Goal: Task Accomplishment & Management: Manage account settings

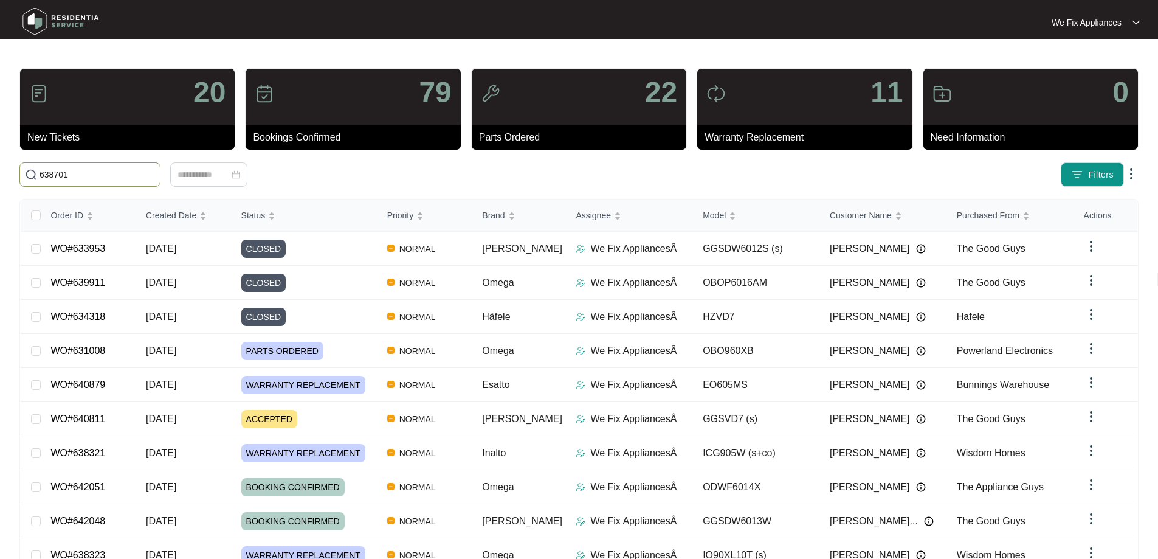
drag, startPoint x: 102, startPoint y: 176, endPoint x: 0, endPoint y: 168, distance: 102.5
click at [0, 168] on main "20 New Tickets 79 Bookings Confirmed 22 Parts Ordered 11 Warranty Replacement 0…" at bounding box center [579, 315] width 1158 height 631
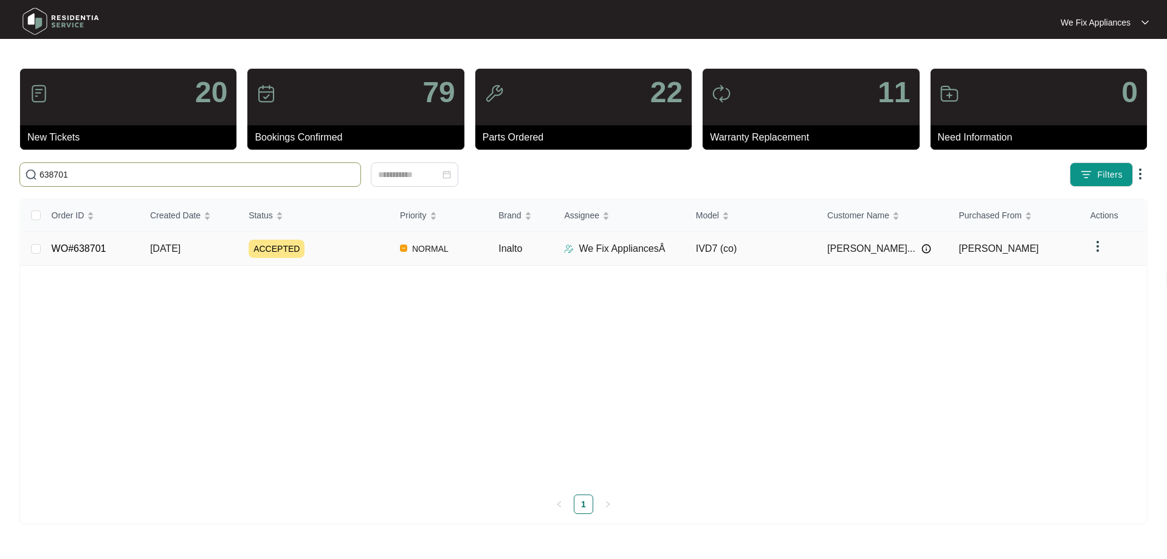
type input "638701"
click at [86, 244] on link "WO#638701" at bounding box center [79, 248] width 55 height 10
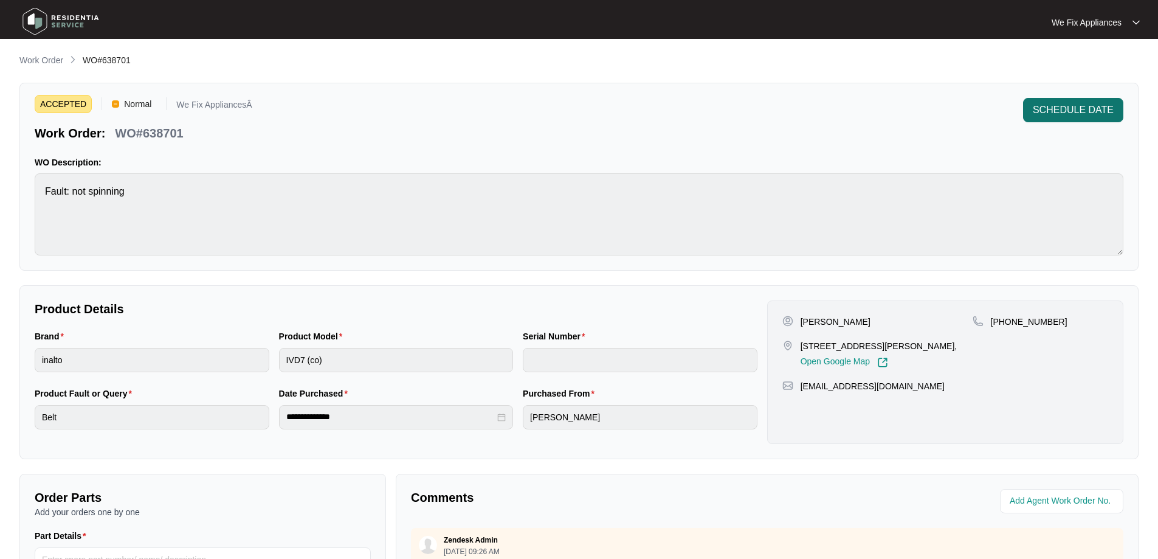
click at [1067, 98] on button "SCHEDULE DATE" at bounding box center [1073, 110] width 100 height 24
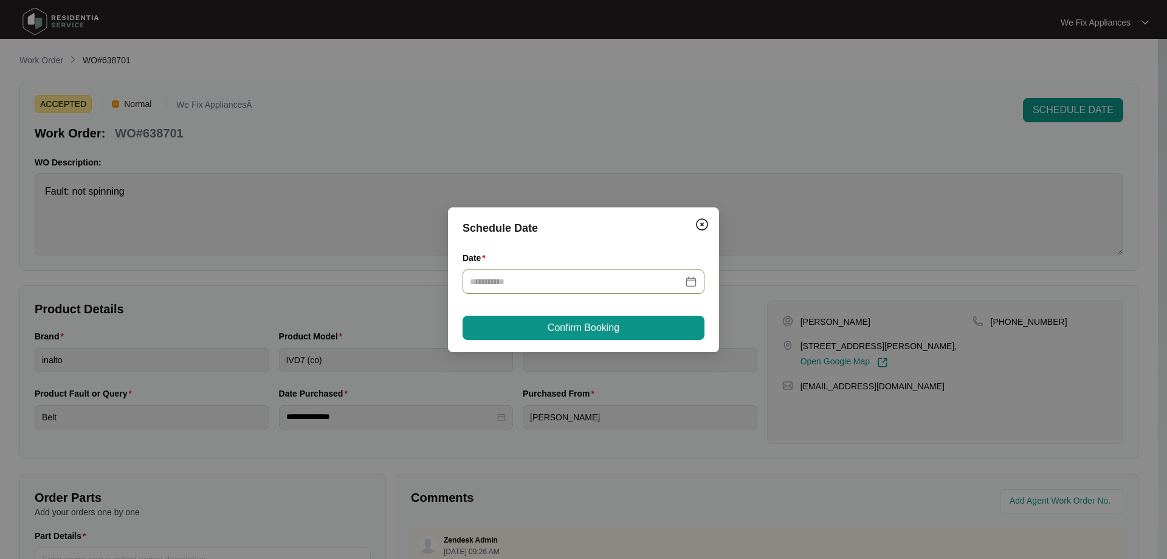
click at [531, 280] on input "Date" at bounding box center [576, 281] width 213 height 13
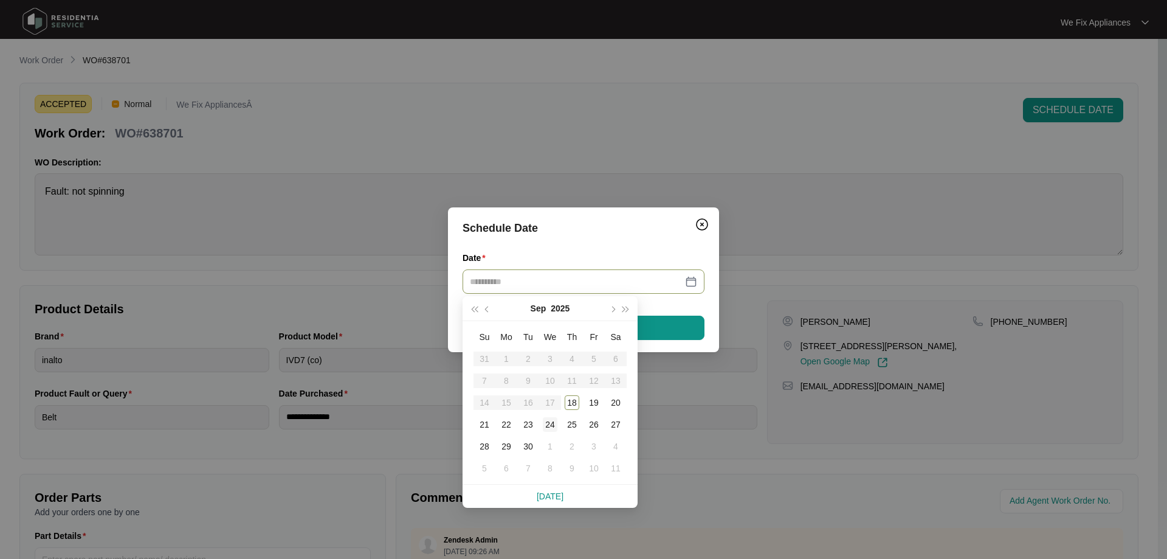
click at [545, 422] on div "24" at bounding box center [550, 424] width 15 height 15
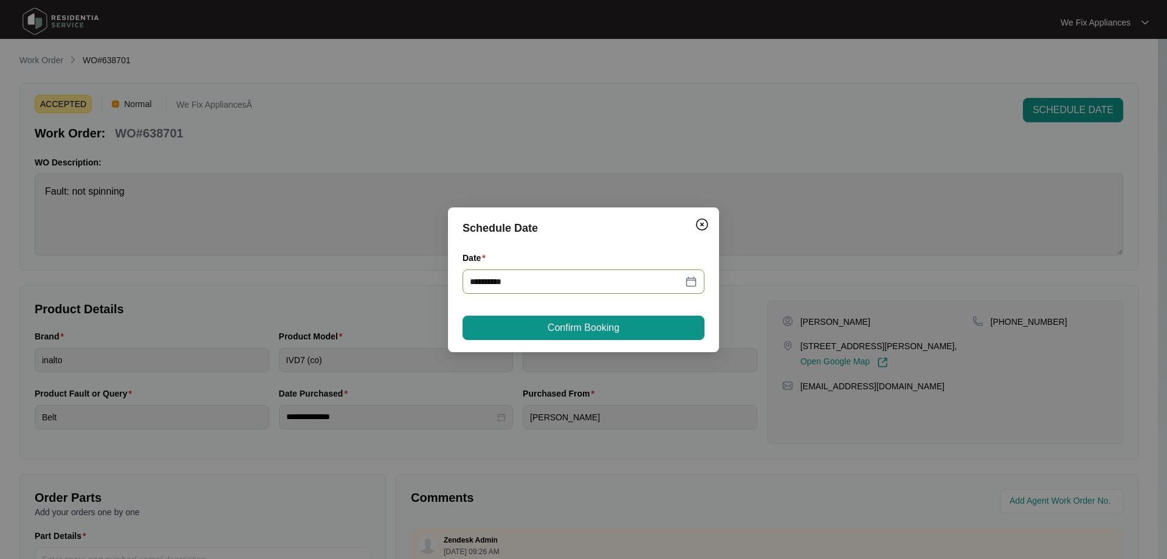
type input "**********"
click at [597, 320] on span "Confirm Booking" at bounding box center [584, 327] width 72 height 15
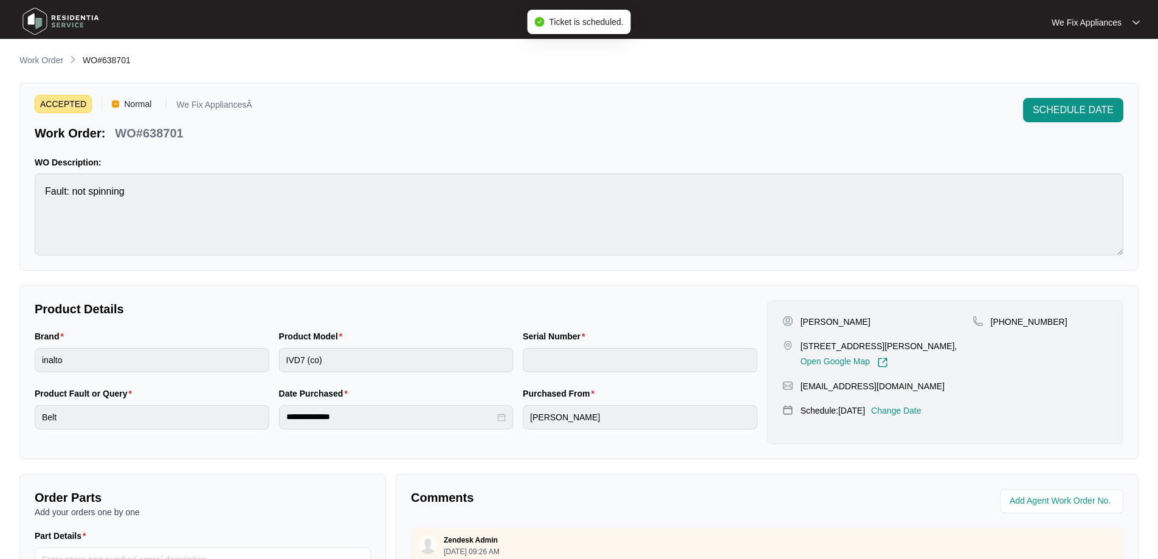
click at [70, 32] on img at bounding box center [60, 21] width 85 height 36
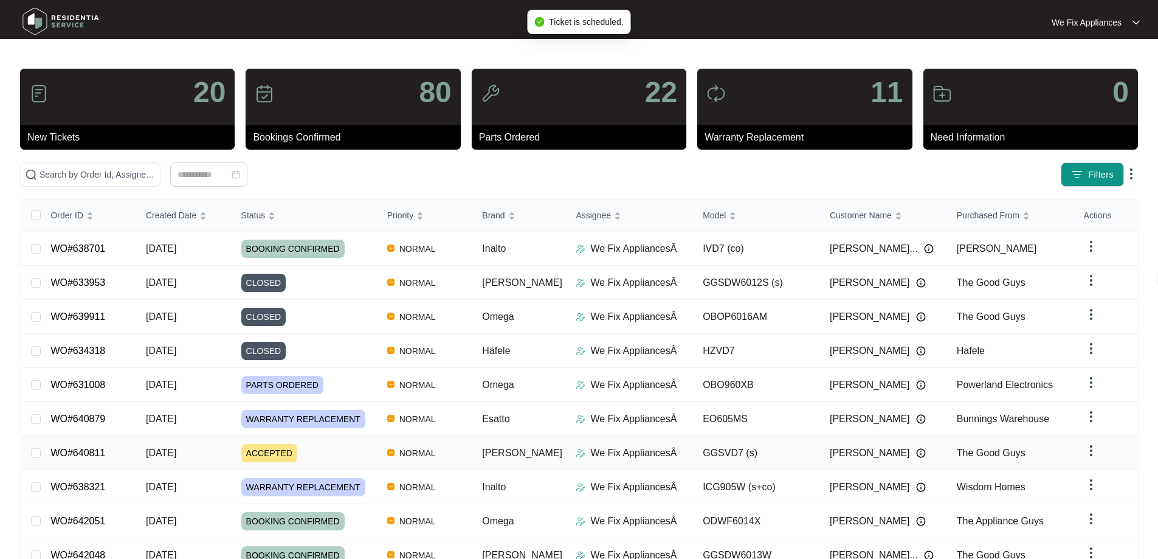
scroll to position [66, 0]
